Goal: Transaction & Acquisition: Obtain resource

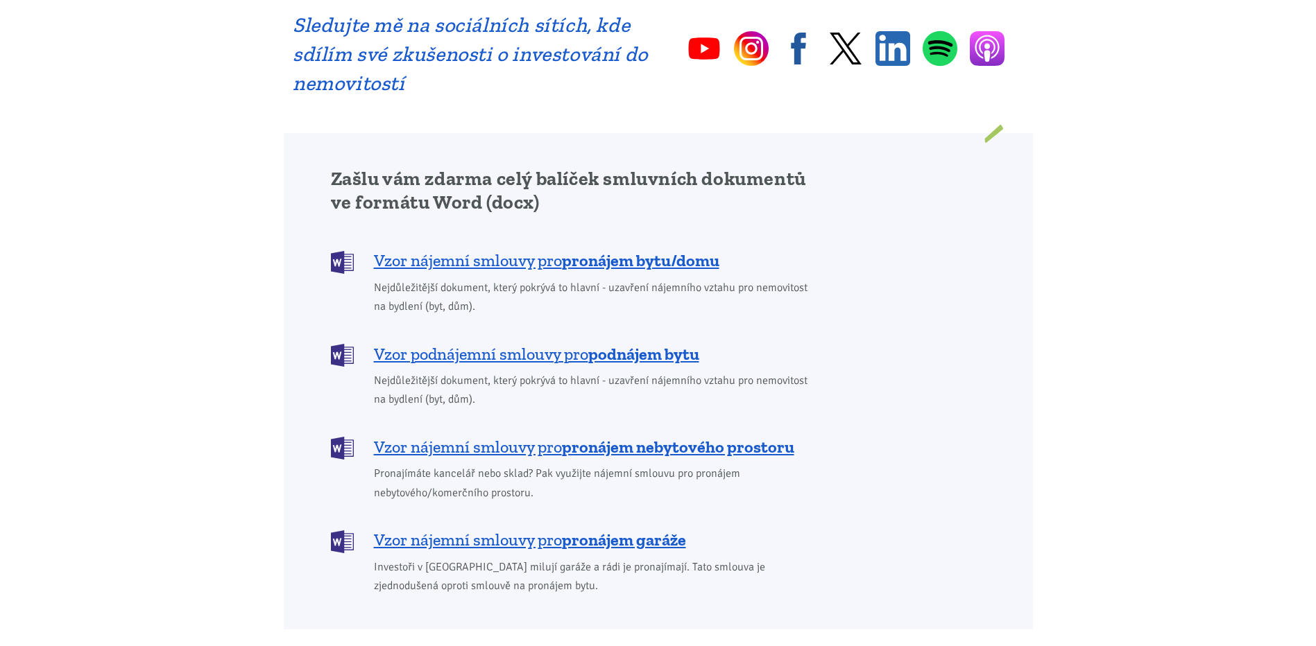
scroll to position [1110, 0]
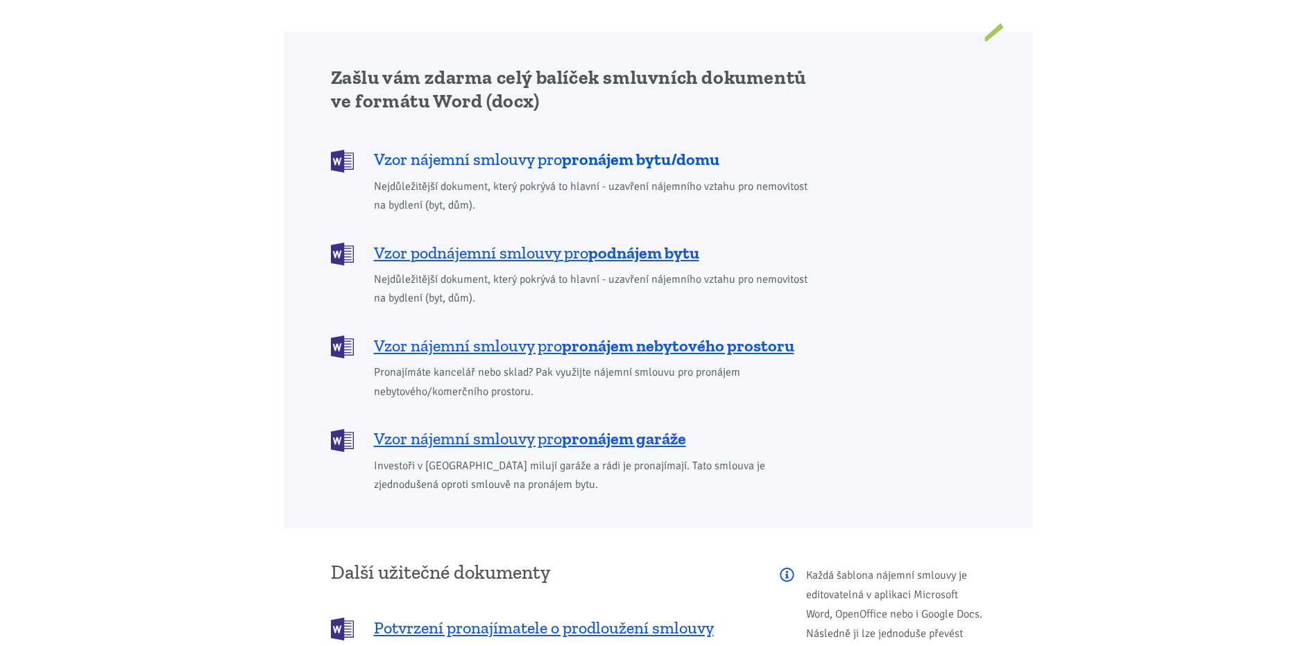
click at [440, 148] on span "Vzor nájemní smlouvy pro pronájem bytu/domu" at bounding box center [546, 159] width 345 height 22
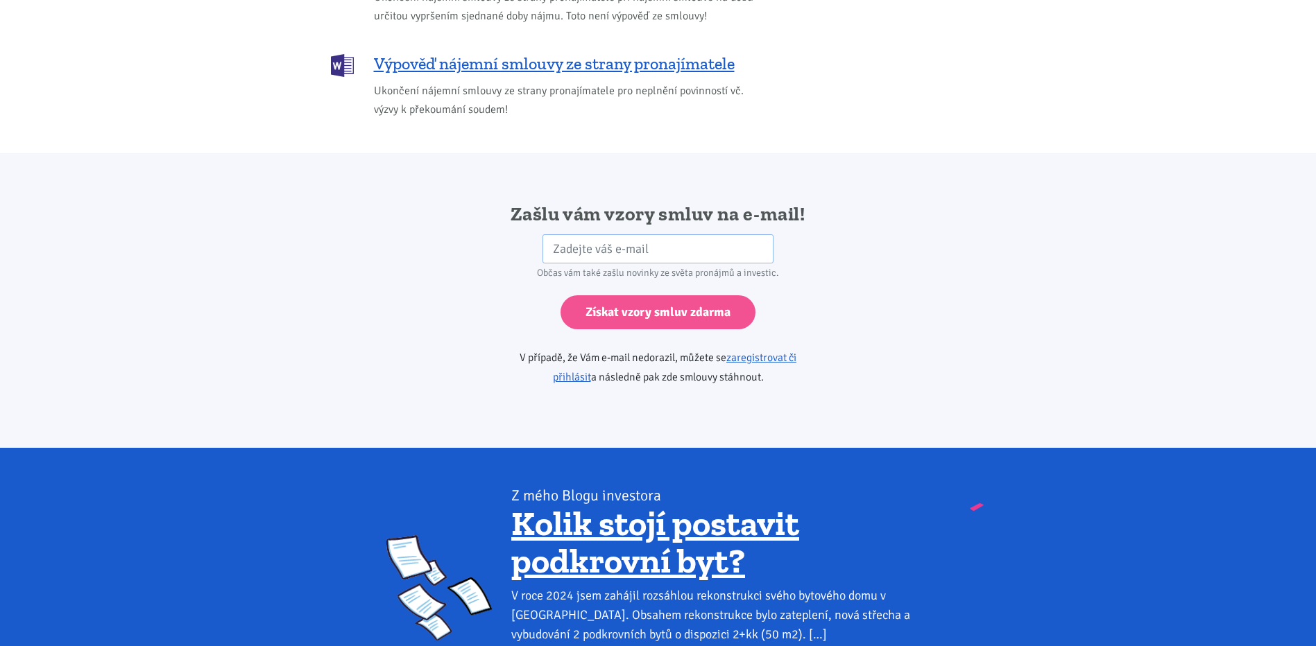
scroll to position [2317, 0]
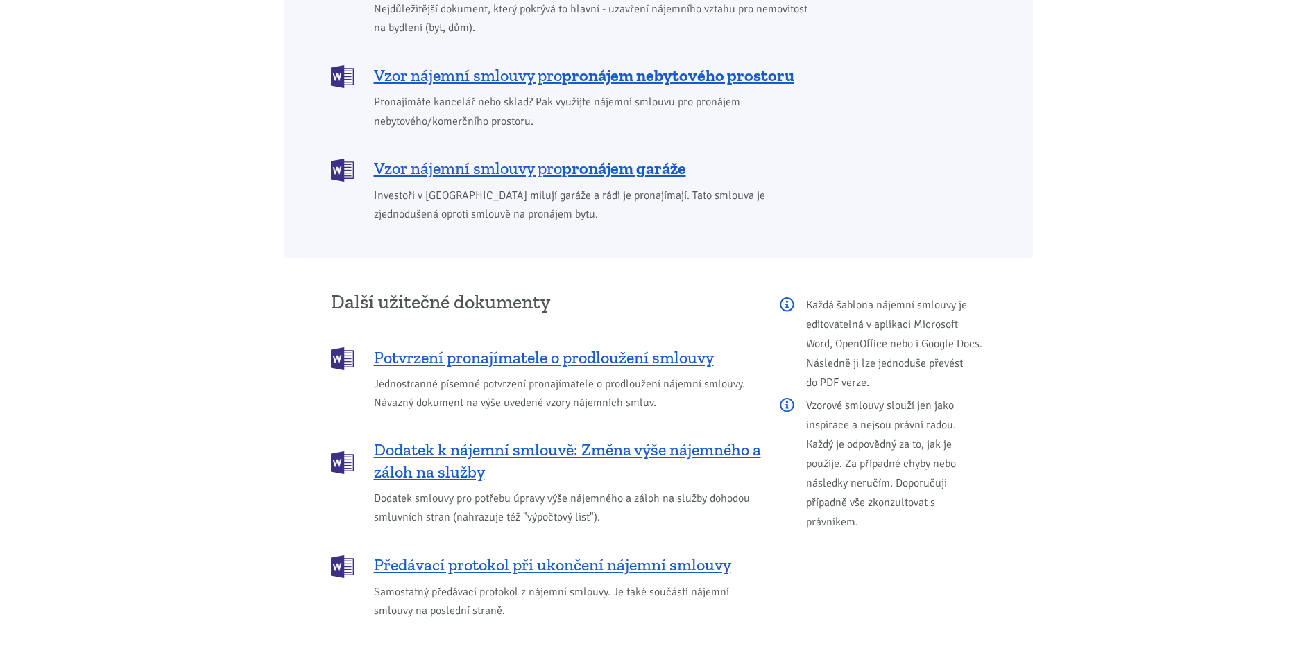
scroll to position [1110, 0]
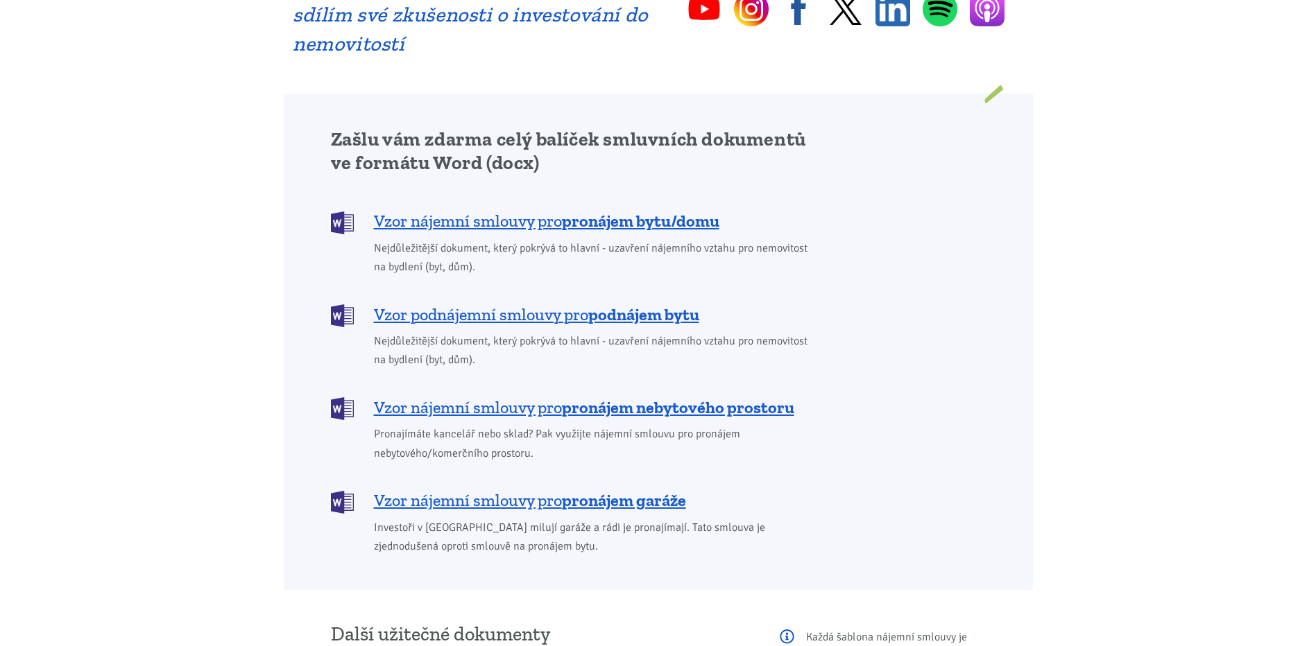
scroll to position [971, 0]
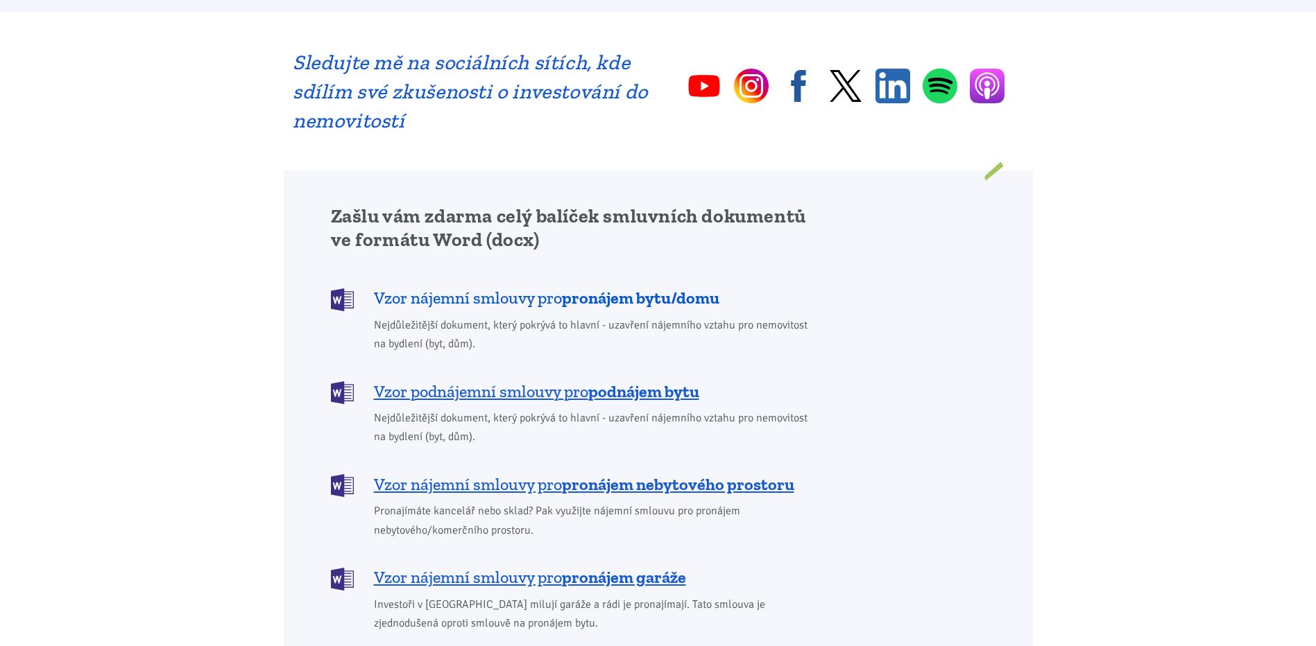
click at [479, 287] on span "Vzor nájemní smlouvy pro pronájem bytu/domu" at bounding box center [546, 298] width 345 height 22
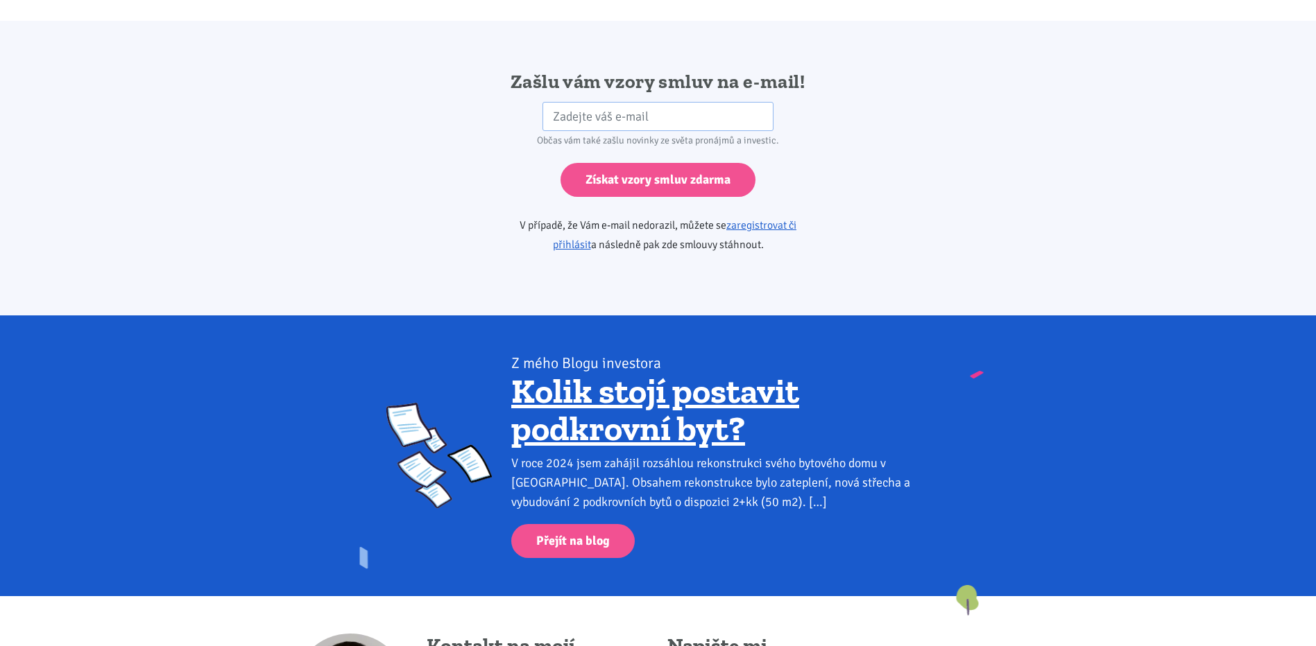
scroll to position [2317, 0]
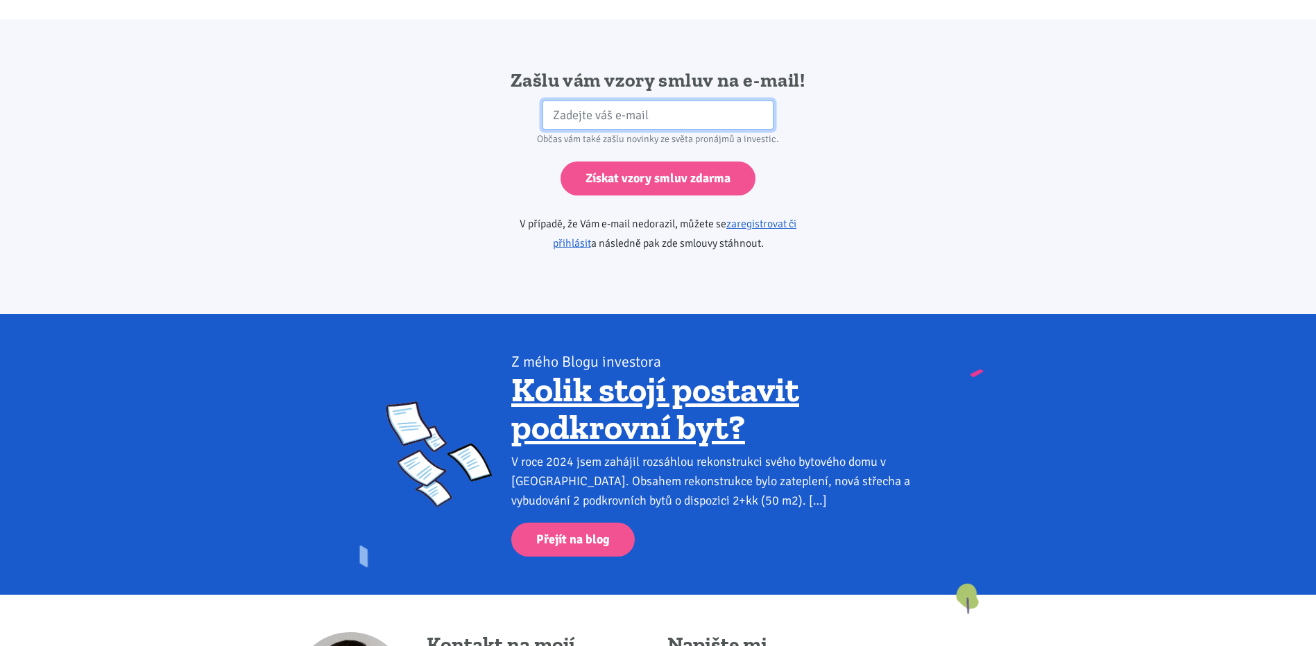
click at [565, 101] on input "email" at bounding box center [657, 116] width 231 height 30
type input "hana.hysplerova@seznam.cz"
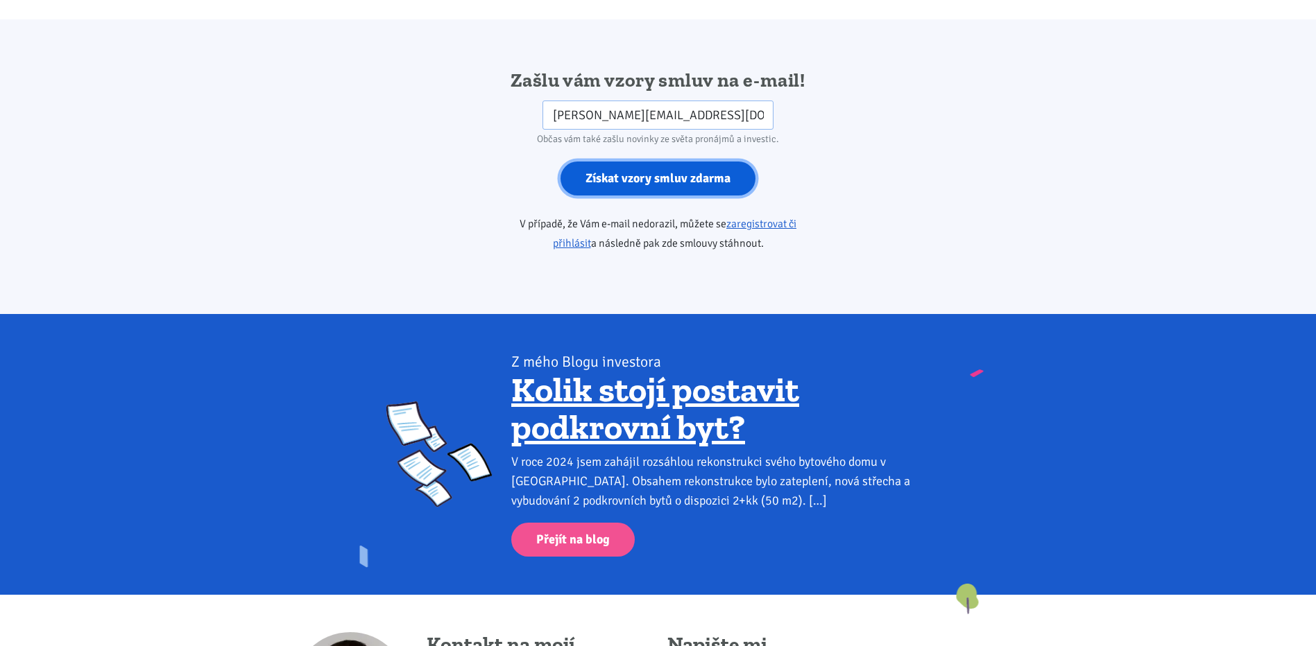
click at [690, 162] on input "Získat vzory smluv zdarma" at bounding box center [657, 179] width 195 height 34
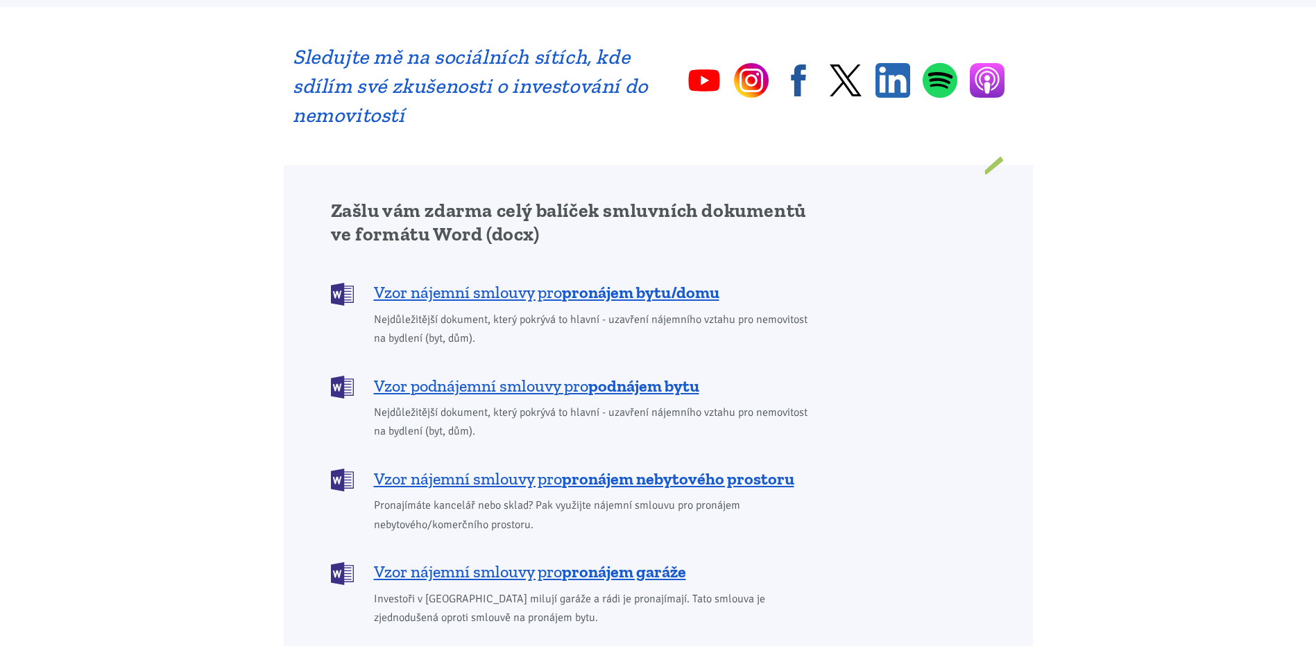
scroll to position [971, 0]
